Goal: Navigation & Orientation: Find specific page/section

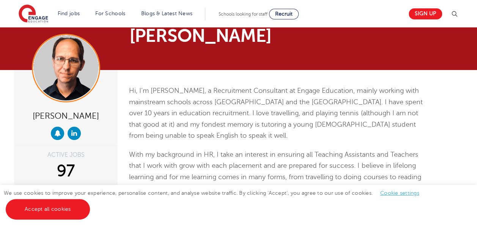
scroll to position [17, 0]
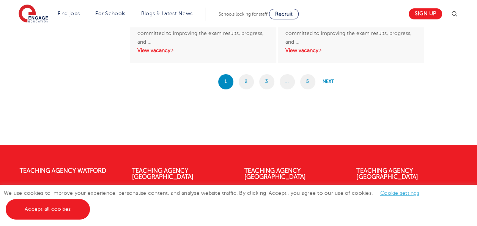
scroll to position [1398, 0]
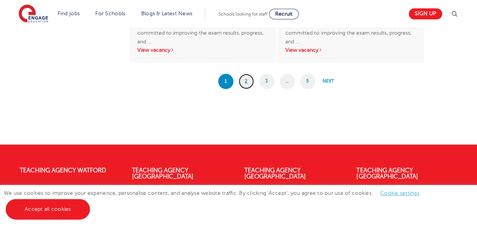
click at [246, 74] on link "2" at bounding box center [246, 81] width 15 height 15
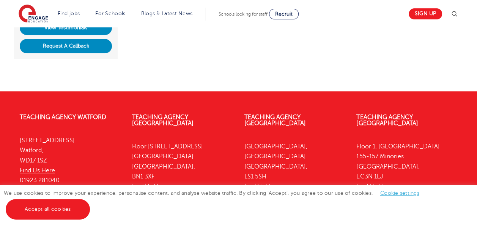
scroll to position [307, 0]
